Goal: Transaction & Acquisition: Purchase product/service

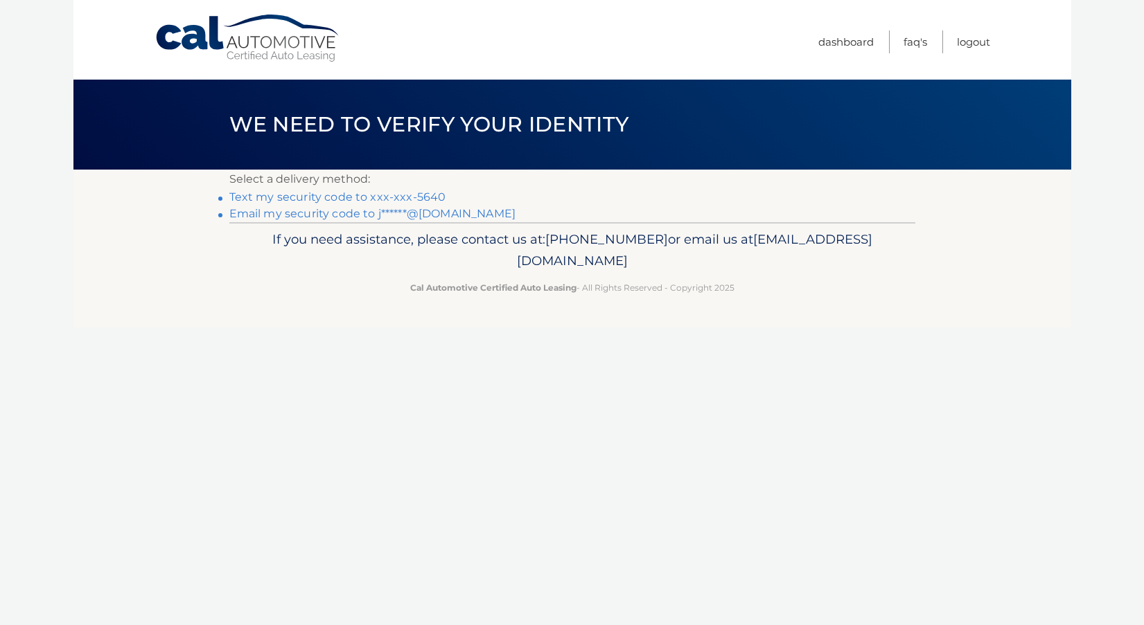
click at [318, 197] on link "Text my security code to xxx-xxx-5640" at bounding box center [337, 196] width 217 height 13
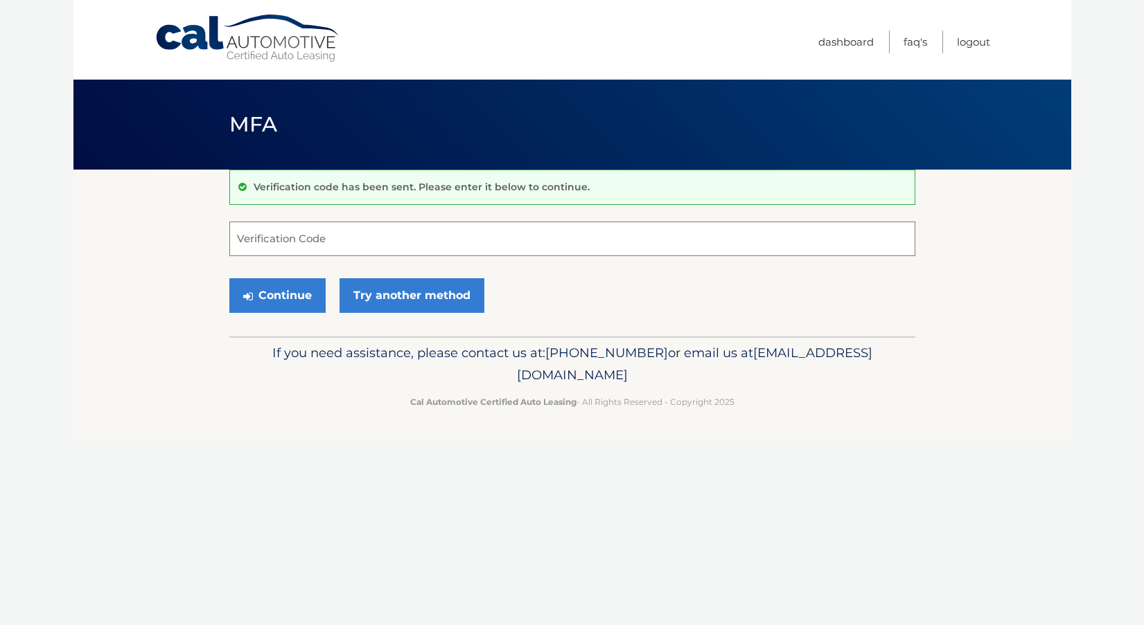
click at [338, 237] on input "Verification Code" at bounding box center [572, 239] width 686 height 35
type input "534735"
click at [276, 295] on button "Continue" at bounding box center [277, 295] width 96 height 35
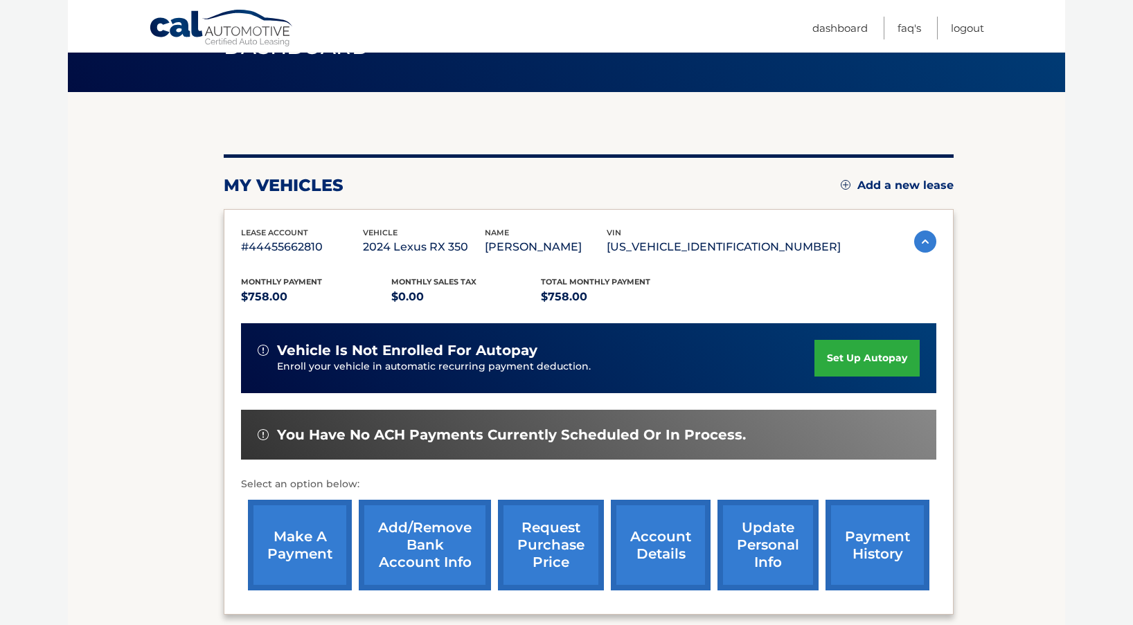
scroll to position [80, 0]
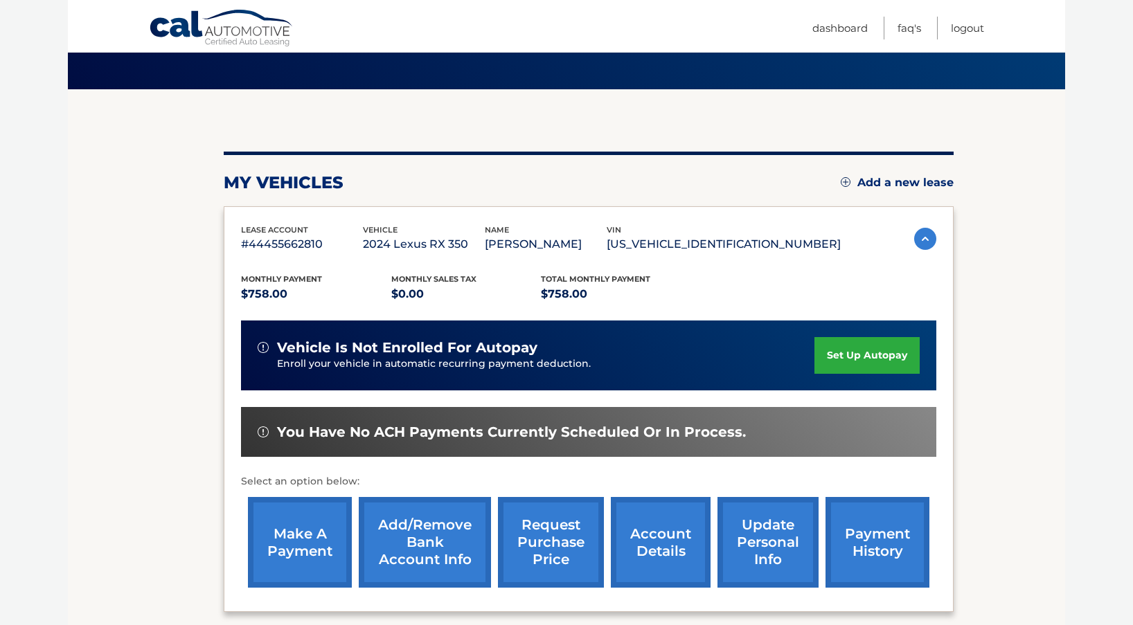
click at [287, 532] on link "make a payment" at bounding box center [300, 542] width 104 height 91
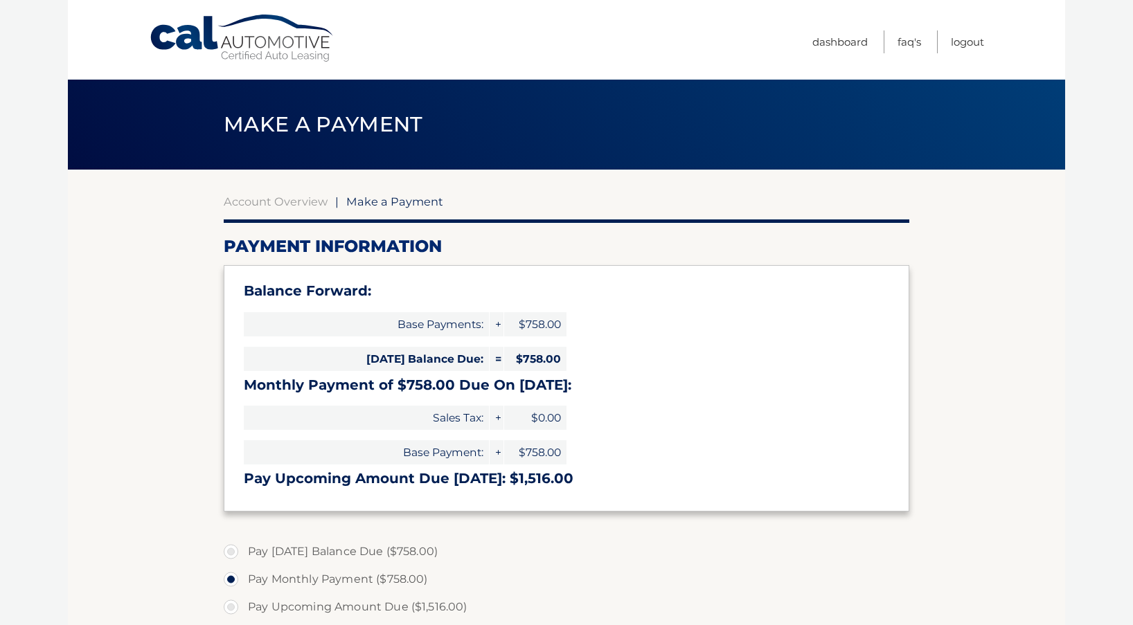
select select "ODcxODA2MTItOTliNS00Mzc4LWFkMmMtMDI3ZDI3Mzk2ZTE5"
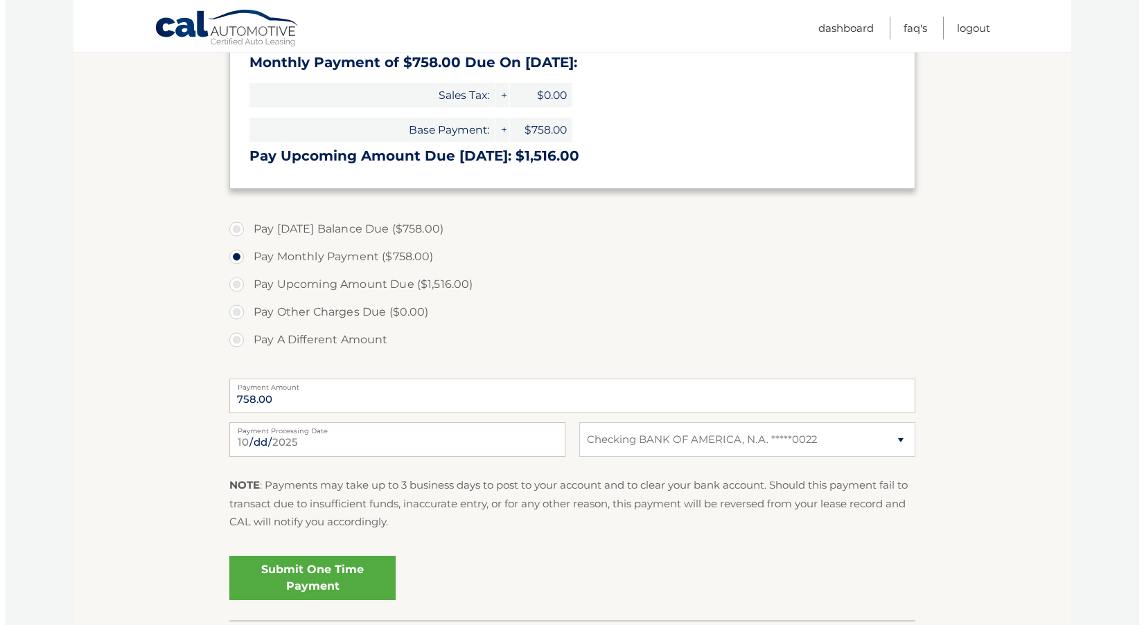
scroll to position [413, 0]
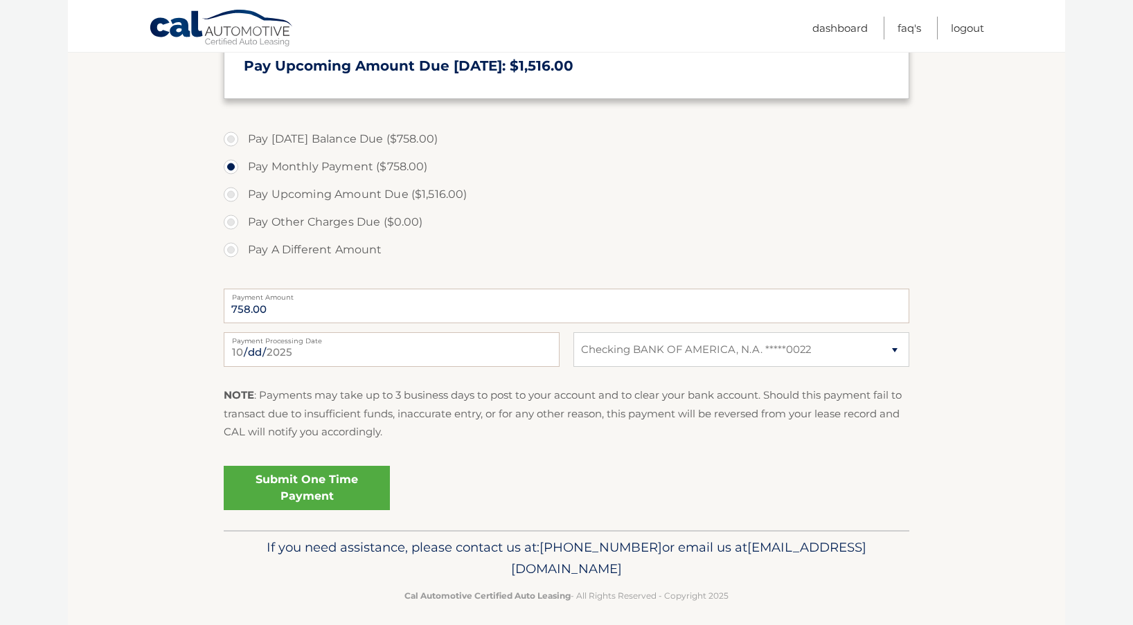
click at [235, 137] on label "Pay Today's Balance Due ($758.00)" at bounding box center [567, 139] width 686 height 28
click at [235, 137] on input "Pay Today's Balance Due ($758.00)" at bounding box center [236, 136] width 14 height 22
radio input "true"
click at [231, 163] on label "Pay Monthly Payment ($758.00)" at bounding box center [567, 167] width 686 height 28
click at [231, 163] on input "Pay Monthly Payment ($758.00)" at bounding box center [236, 164] width 14 height 22
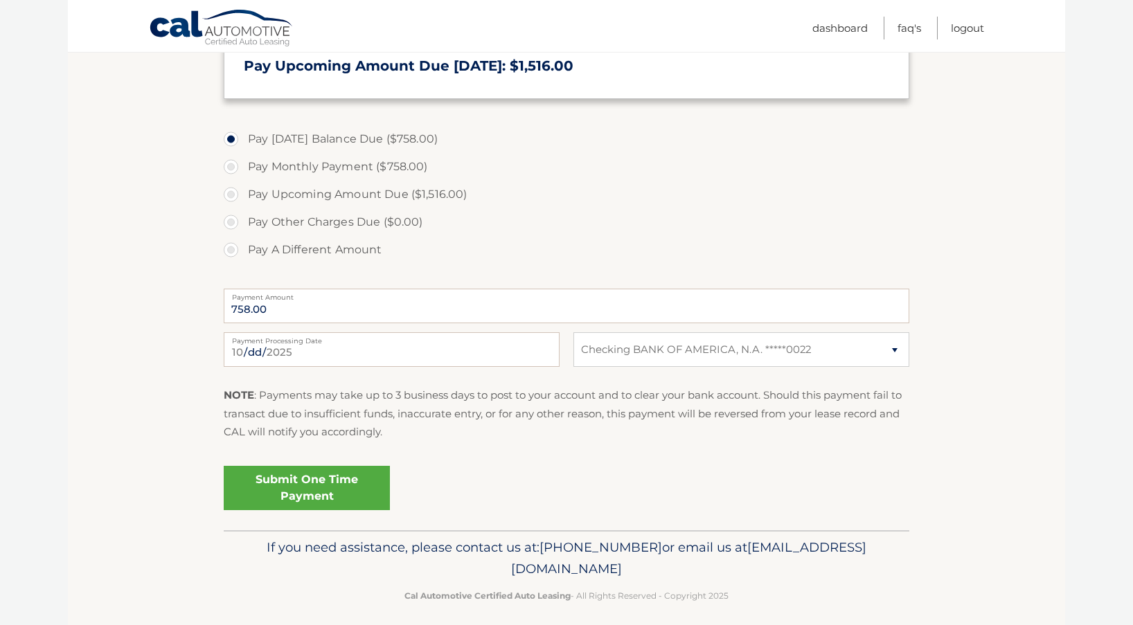
radio input "true"
click at [314, 483] on link "Submit One Time Payment" at bounding box center [307, 488] width 166 height 44
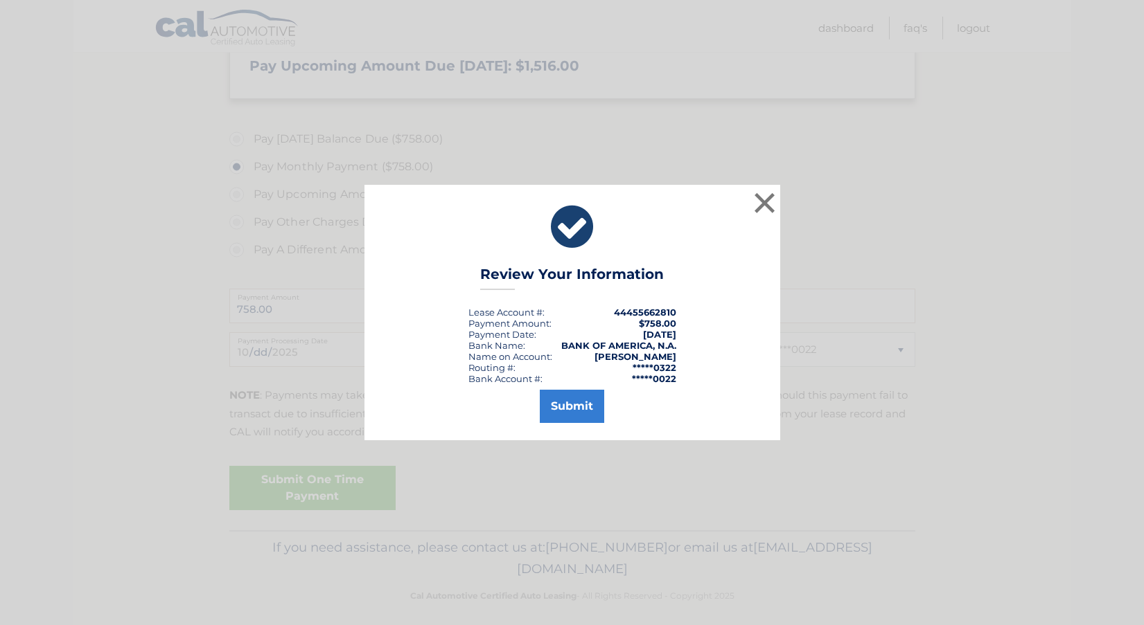
click at [570, 402] on button "Submit" at bounding box center [572, 406] width 64 height 33
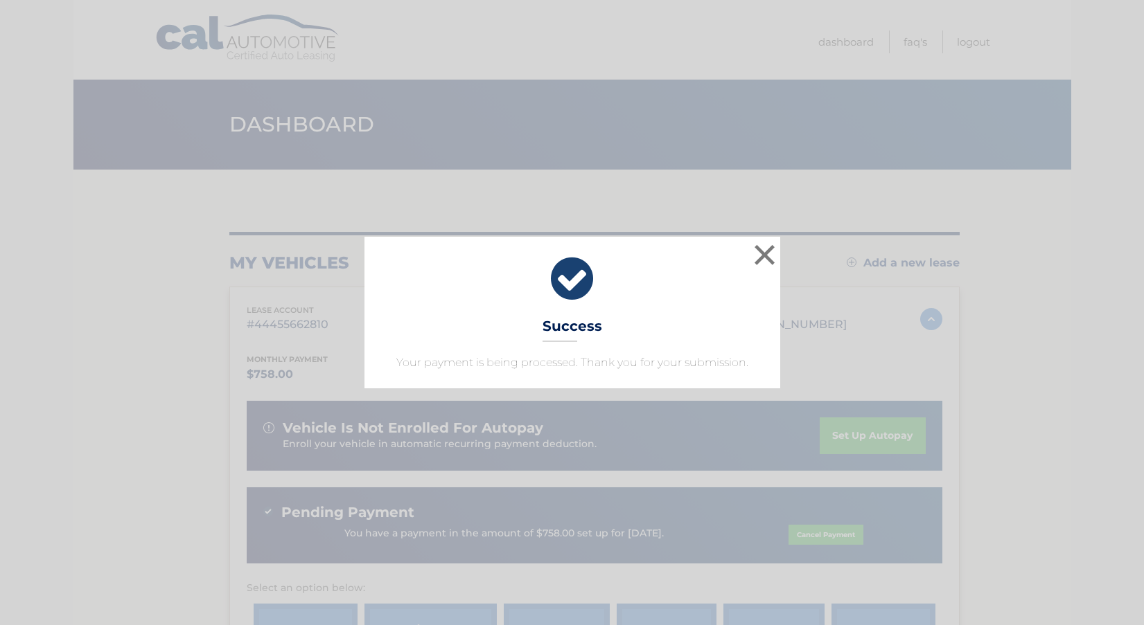
click at [765, 250] on button "×" at bounding box center [765, 255] width 28 height 28
